Goal: Ask a question

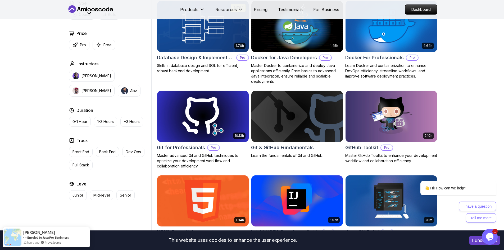
scroll to position [502, 0]
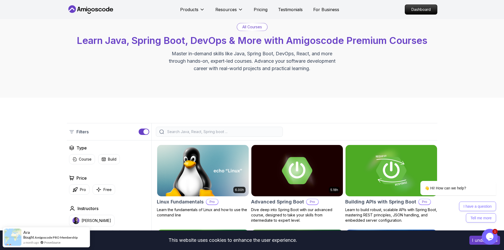
scroll to position [0, 0]
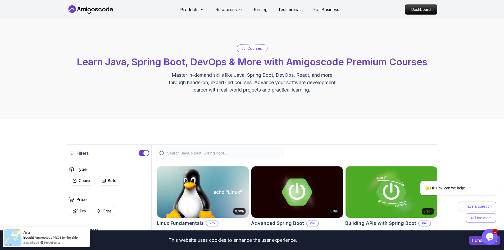
click at [488, 235] on icon "$i18n('chat', 'chat_widget')" at bounding box center [489, 237] width 7 height 8
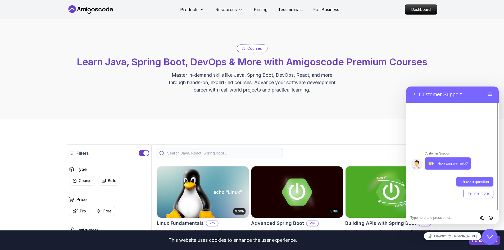
click at [468, 182] on button "I have a question" at bounding box center [474, 182] width 37 height 10
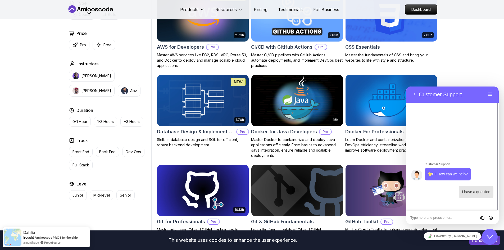
scroll to position [450, 0]
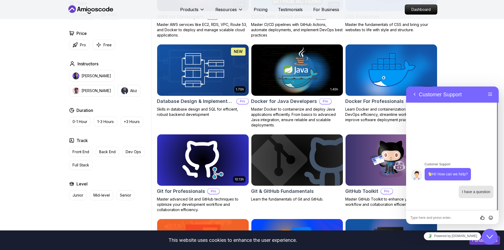
click at [489, 237] on icon "$i18n('chat', 'chat_widget')" at bounding box center [489, 237] width 6 height 4
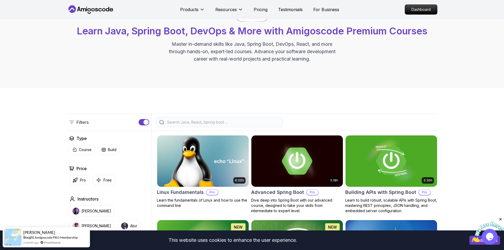
scroll to position [53, 0]
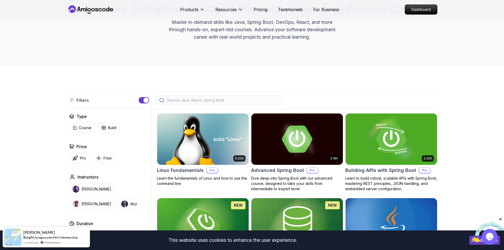
click at [212, 102] on input "search" at bounding box center [222, 100] width 113 height 5
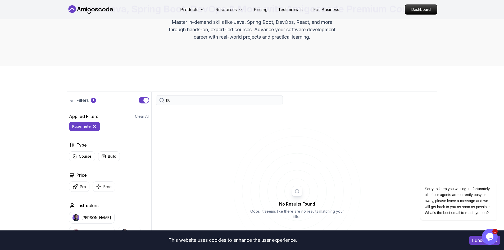
type input "k"
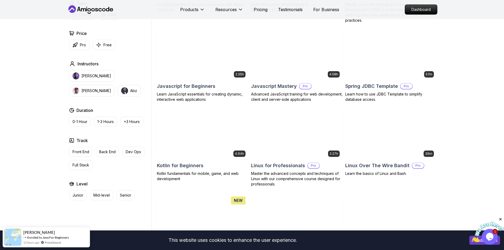
scroll to position [1005, 0]
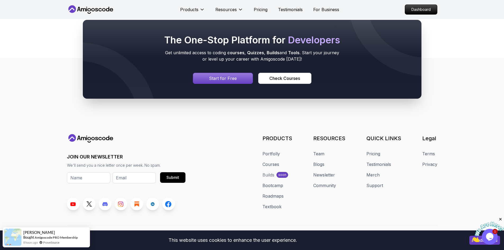
scroll to position [1534, 0]
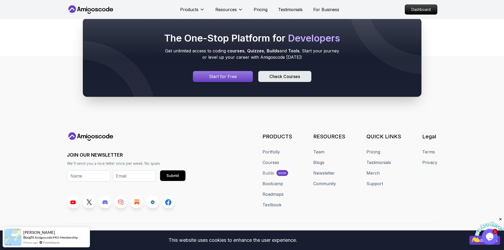
click at [285, 73] on div "Check Courses" at bounding box center [284, 76] width 31 height 6
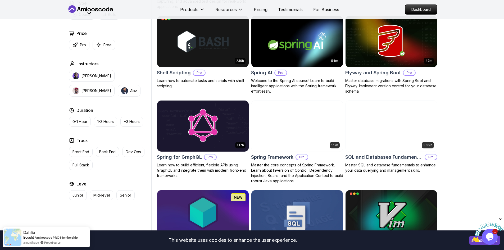
scroll to position [1349, 0]
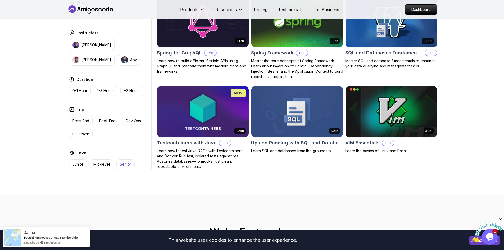
click at [130, 162] on p "Senior" at bounding box center [125, 164] width 11 height 5
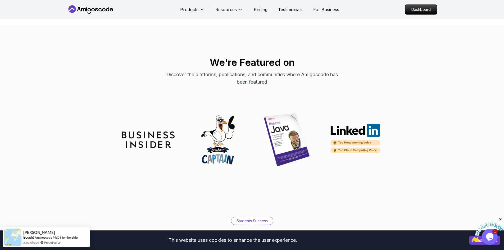
scroll to position [1190, 0]
click at [79, 11] on icon at bounding box center [91, 9] width 48 height 8
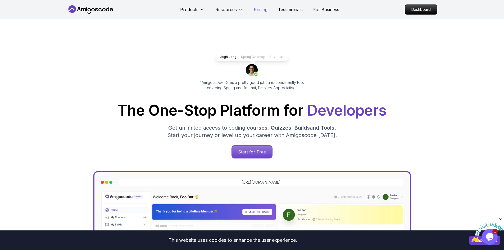
click at [260, 11] on p "Pricing" at bounding box center [261, 9] width 14 height 6
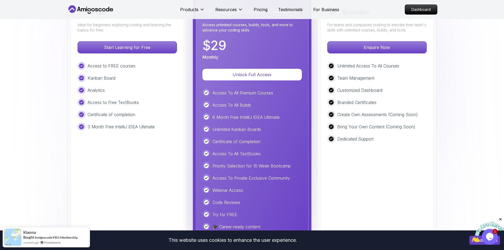
scroll to position [1269, 0]
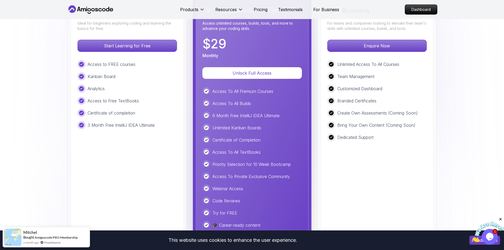
click at [491, 232] on img at bounding box center [487, 232] width 33 height 21
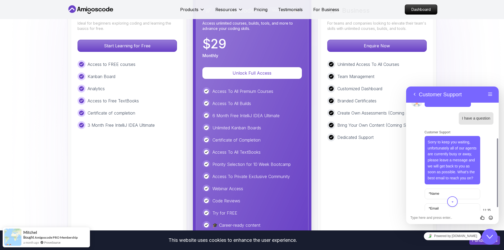
scroll to position [46, 0]
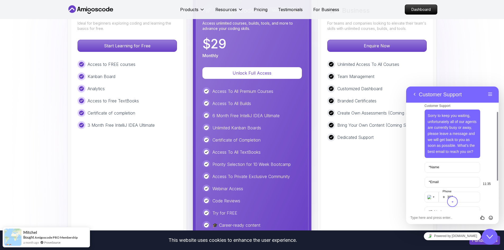
click at [441, 167] on label "* Name" at bounding box center [434, 167] width 16 height 4
click at [441, 167] on input "* Name" at bounding box center [452, 167] width 56 height 11
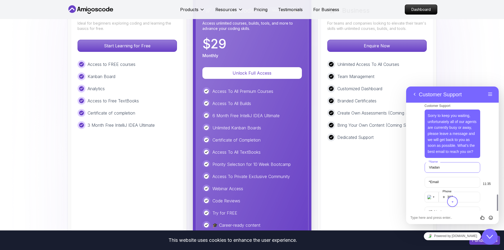
scroll to position [99, 0]
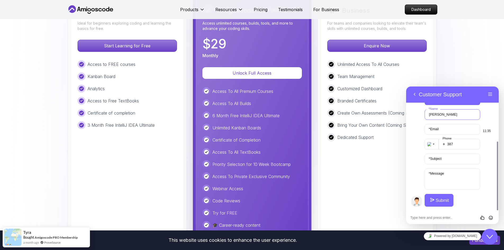
type input "[PERSON_NAME]"
type input "[EMAIL_ADDRESS][DOMAIN_NAME]"
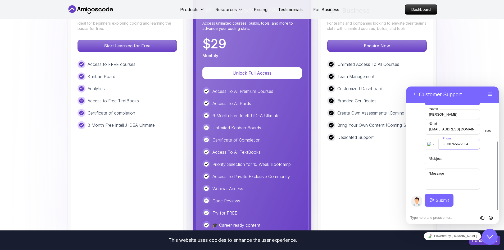
type input "38765622034"
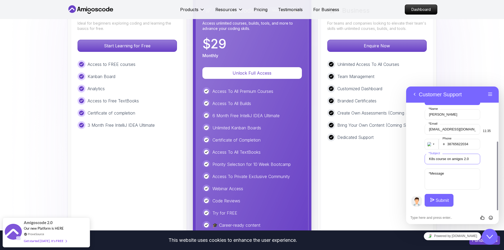
type input "K8s course on amigos 2.0"
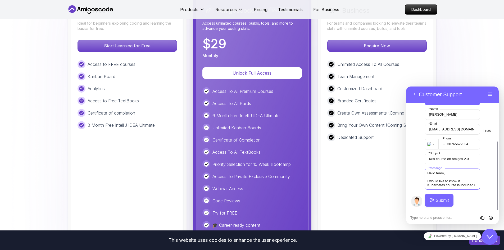
scroll to position [2, 0]
paste textarea "[URL][DOMAIN_NAME]"
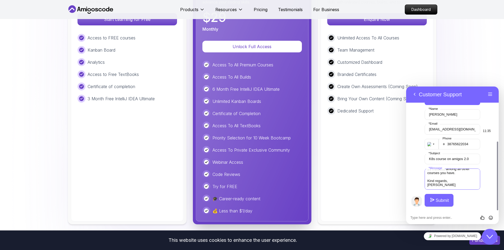
scroll to position [1322, 0]
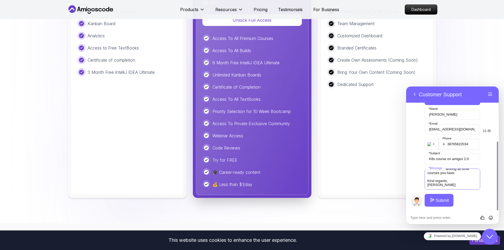
type textarea "Hello team, I would like to know if Kubernetes course is included in amigos 2.0…"
click at [437, 199] on button "Submit" at bounding box center [438, 200] width 29 height 13
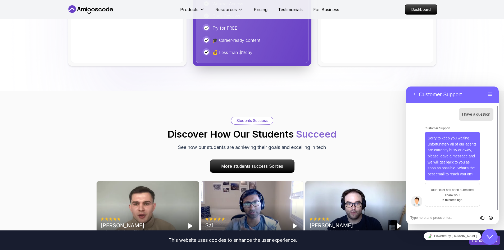
scroll to position [1427, 0]
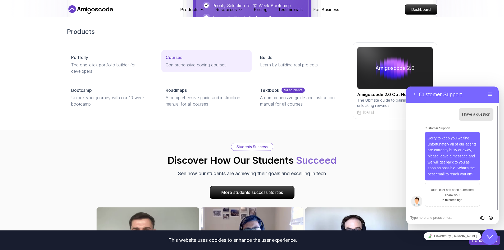
click at [177, 62] on p "Comprehensive coding courses" at bounding box center [207, 65] width 82 height 6
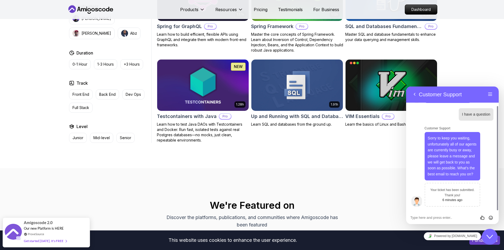
scroll to position [1428, 0]
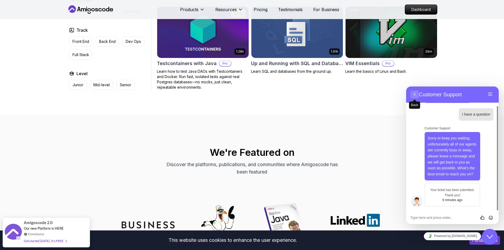
click at [412, 94] on button "Back" at bounding box center [414, 94] width 8 height 8
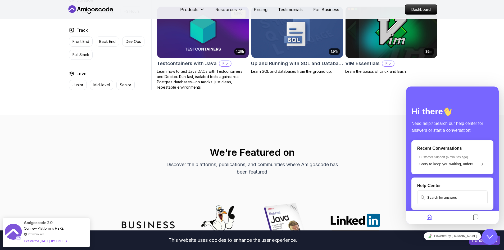
drag, startPoint x: 489, startPoint y: 58, endPoint x: 392, endPoint y: 34, distance: 100.3
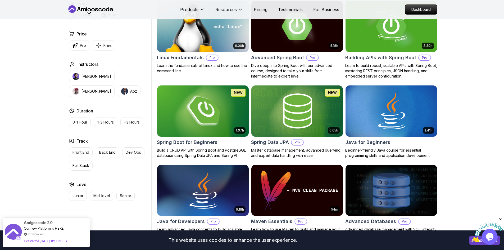
scroll to position [26, 0]
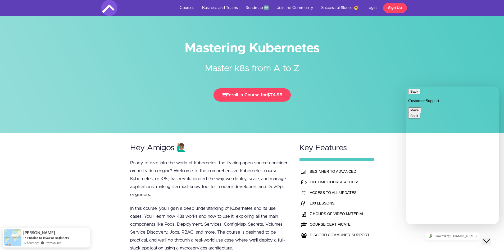
scroll to position [98, 0]
click at [180, 7] on link "Courses" at bounding box center [187, 8] width 22 height 16
click at [412, 93] on button "Back" at bounding box center [414, 92] width 12 height 6
click at [489, 238] on icon "Close Chat This icon closes the chat window." at bounding box center [486, 241] width 6 height 6
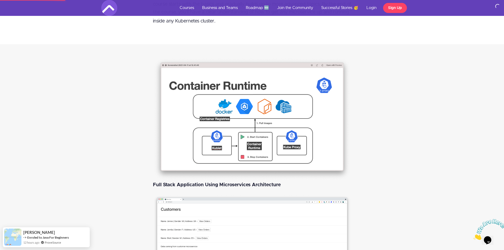
scroll to position [582, 0]
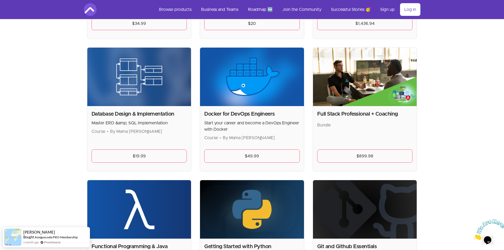
scroll to position [264, 0]
